Goal: Transaction & Acquisition: Purchase product/service

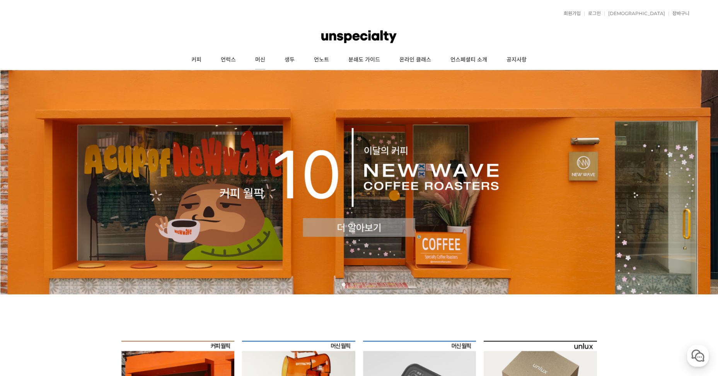
click at [266, 58] on link "머신" at bounding box center [259, 59] width 29 height 19
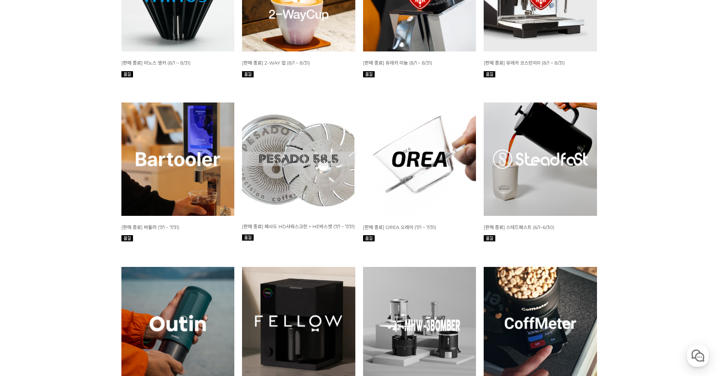
scroll to position [1469, 0]
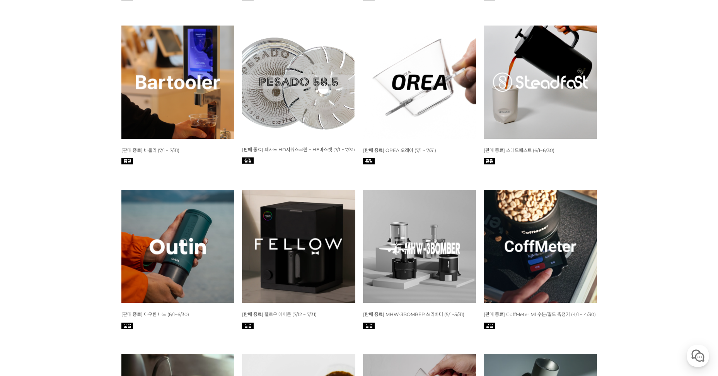
click at [315, 236] on img at bounding box center [298, 246] width 113 height 113
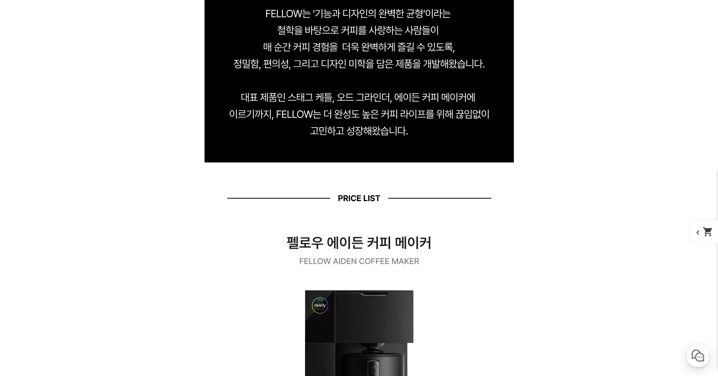
scroll to position [1160, 0]
